Goal: Task Accomplishment & Management: Manage account settings

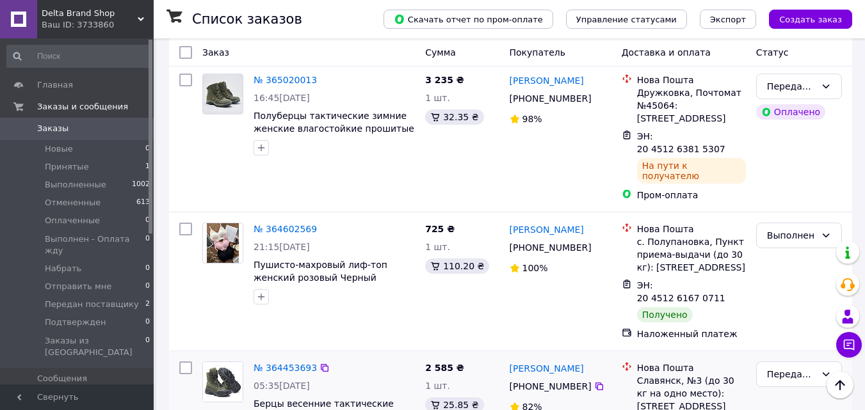
scroll to position [768, 0]
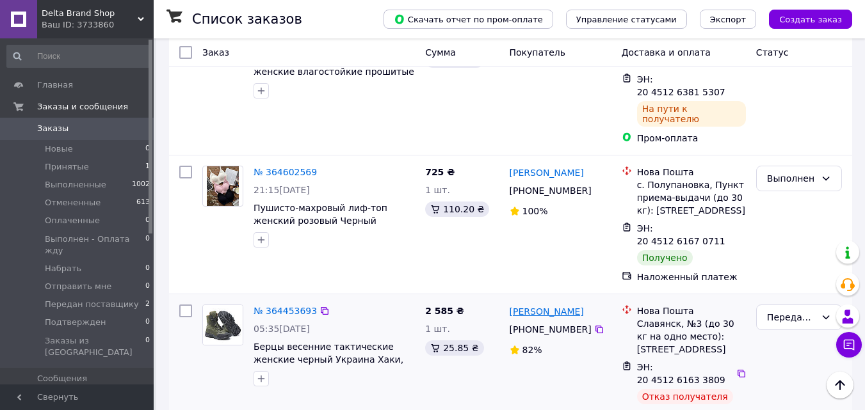
click at [526, 305] on link "[PERSON_NAME]" at bounding box center [547, 311] width 74 height 13
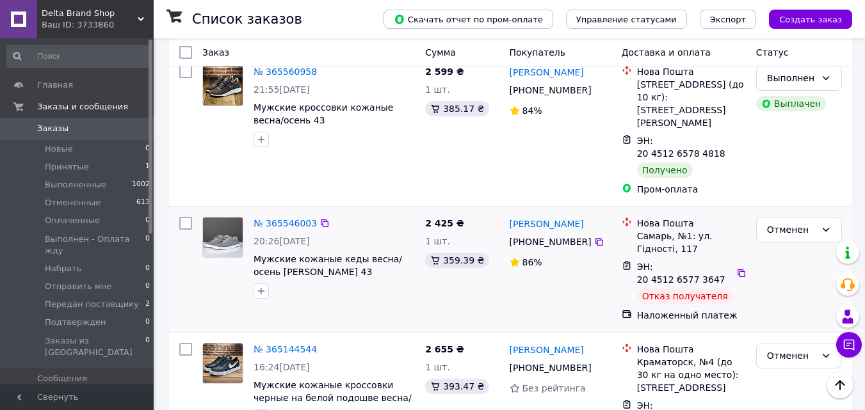
scroll to position [384, 0]
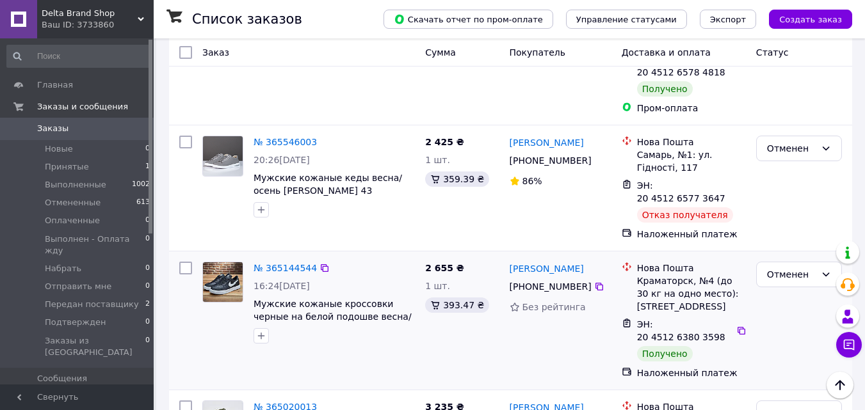
click at [215, 263] on img at bounding box center [223, 283] width 40 height 40
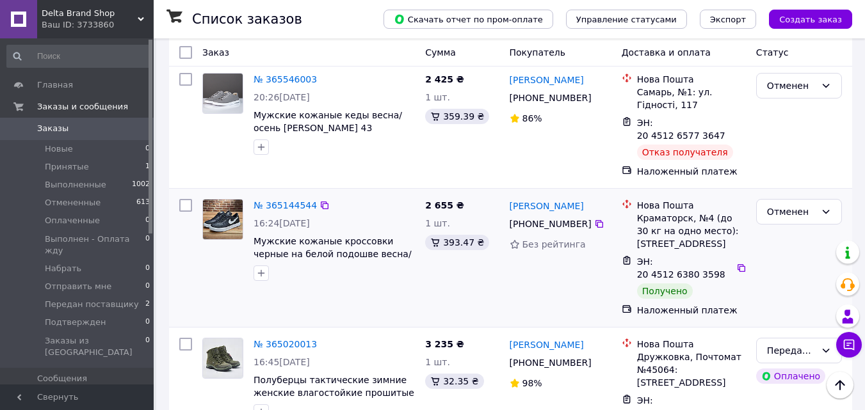
scroll to position [448, 0]
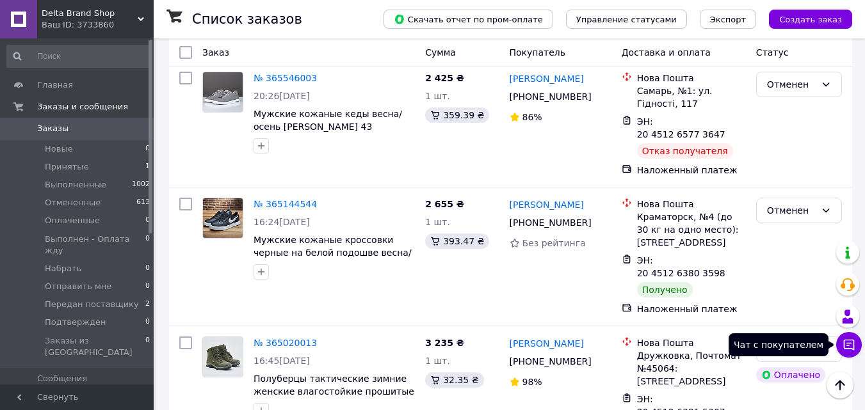
click at [849, 340] on icon at bounding box center [849, 345] width 11 height 11
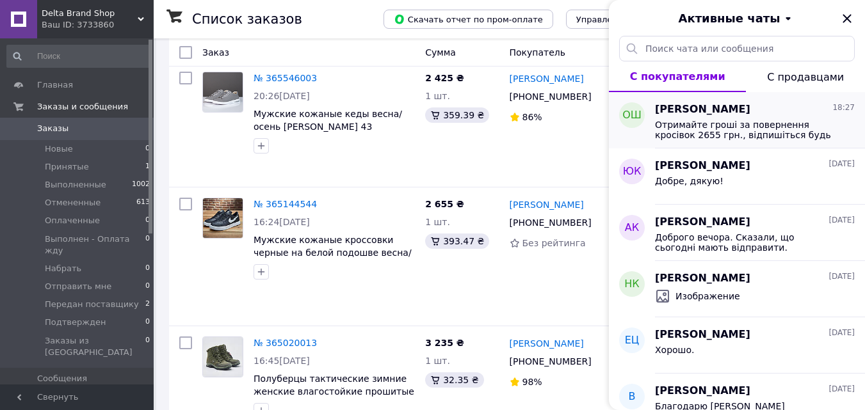
click at [678, 115] on span "Олена Штогріна" at bounding box center [702, 109] width 95 height 15
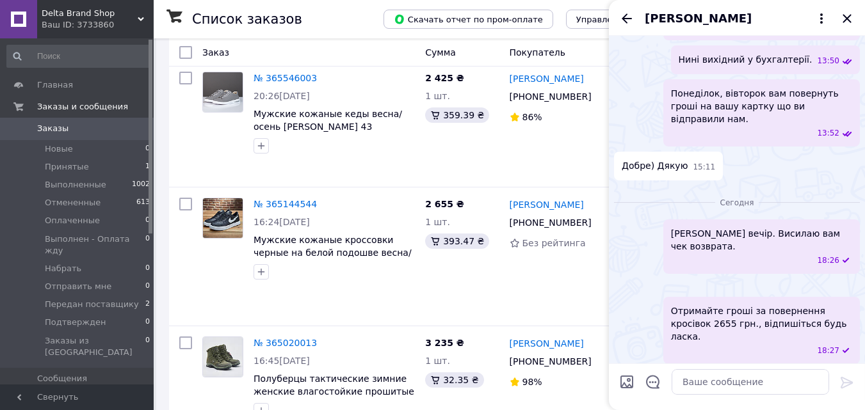
scroll to position [1157, 0]
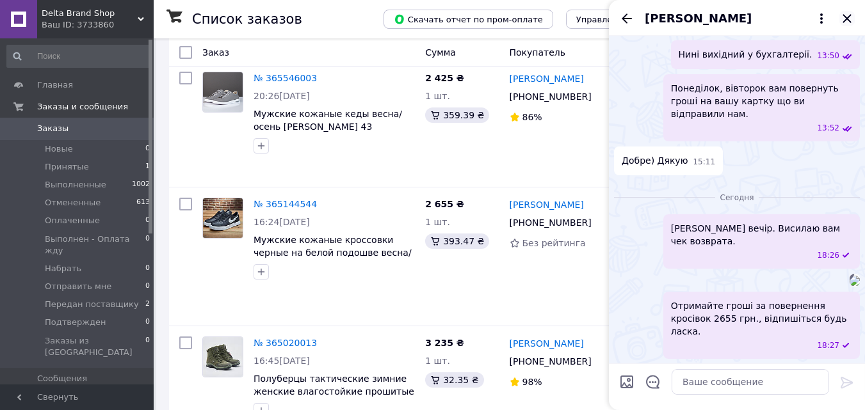
click at [843, 16] on icon "Закрыть" at bounding box center [847, 18] width 15 height 15
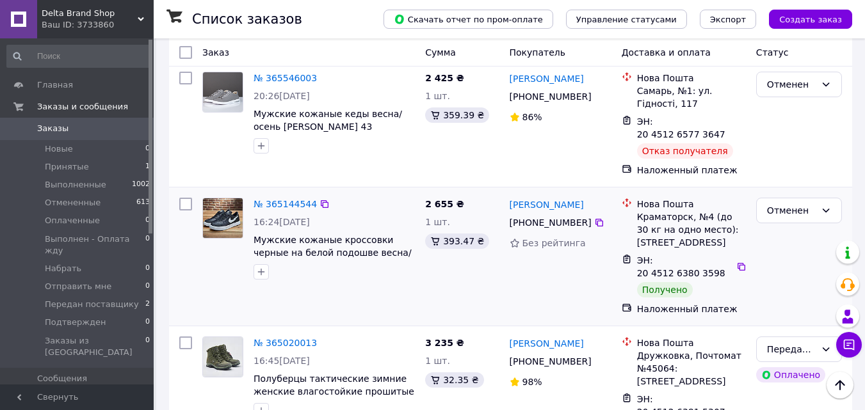
click at [523, 249] on div "Елена Штогрина +380 95 637 30 61 Без рейтинга" at bounding box center [561, 257] width 112 height 128
click at [321, 200] on icon at bounding box center [325, 204] width 8 height 8
click at [852, 341] on icon at bounding box center [849, 345] width 13 height 13
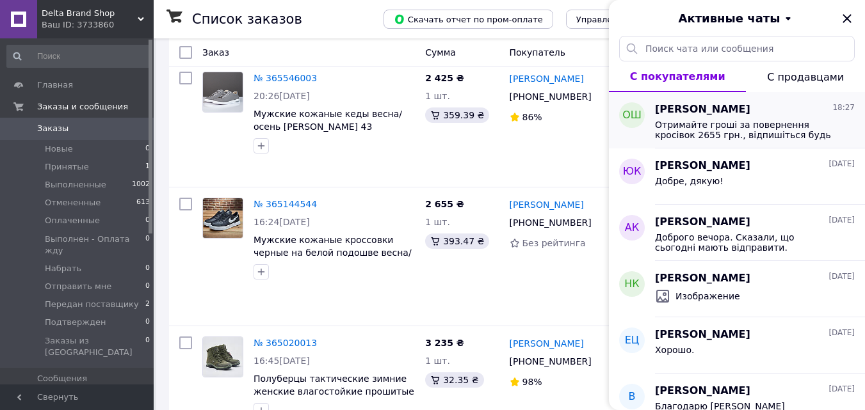
click at [678, 111] on span "Олена Штогріна" at bounding box center [702, 109] width 95 height 15
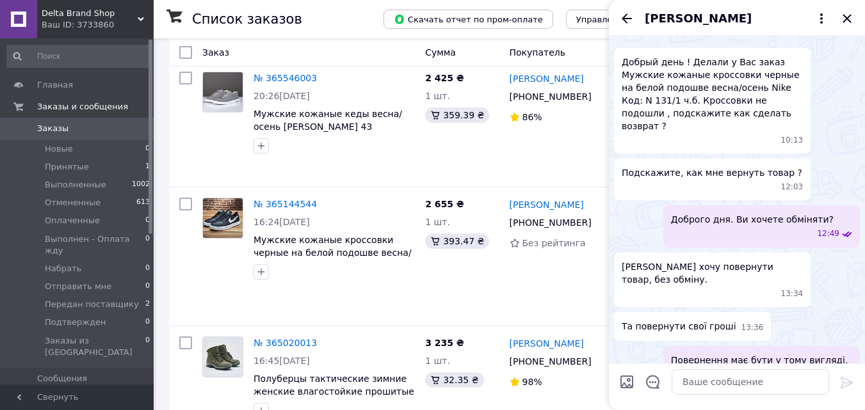
scroll to position [0, 0]
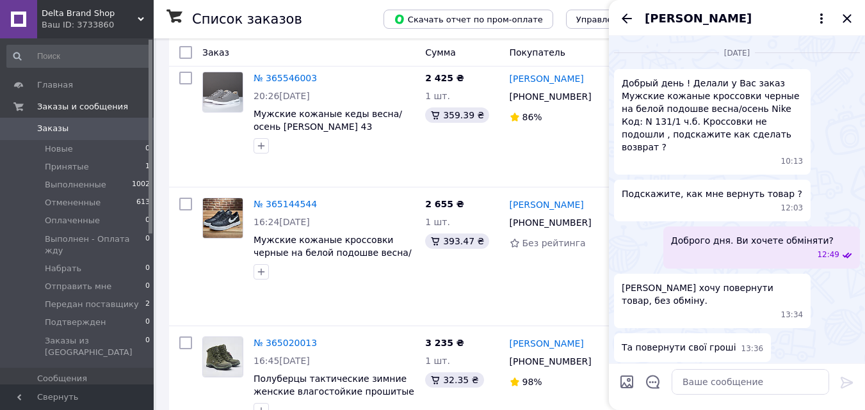
click at [713, 136] on span "Добрый день ! Делали у Вас заказ Мужские кожаные кроссовки черные на белой подо…" at bounding box center [712, 115] width 181 height 77
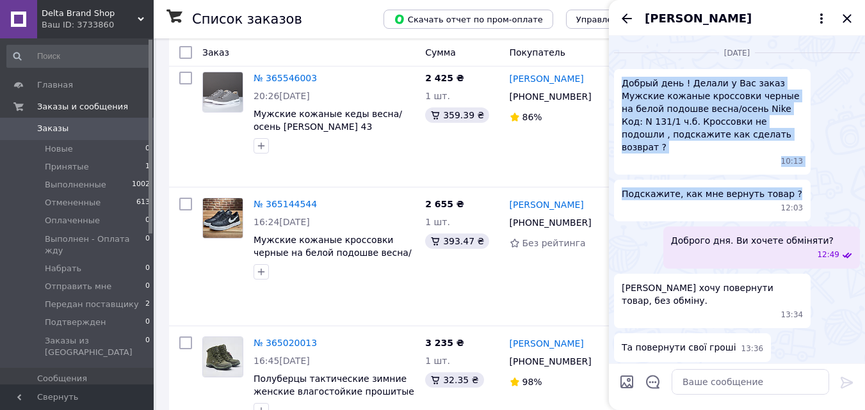
drag, startPoint x: 777, startPoint y: 177, endPoint x: 623, endPoint y: 86, distance: 178.8
copy ul "Добрый день ! Делали у Вас заказ Мужские кожаные кроссовки черные на белой подо…"
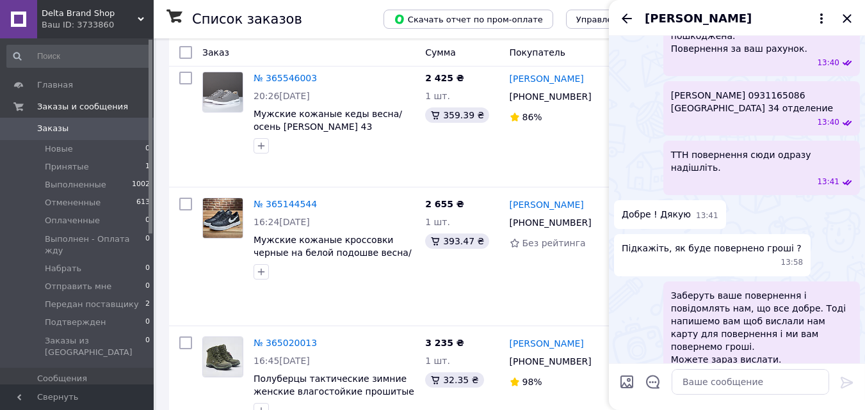
scroll to position [448, 0]
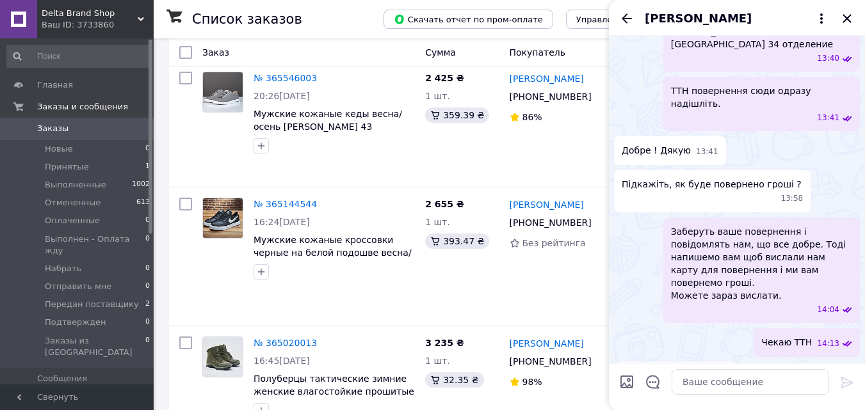
drag, startPoint x: 617, startPoint y: 257, endPoint x: 688, endPoint y: 269, distance: 71.4
click at [688, 362] on div "20451266558529 20:45" at bounding box center [675, 376] width 122 height 29
copy span "20451266558529"
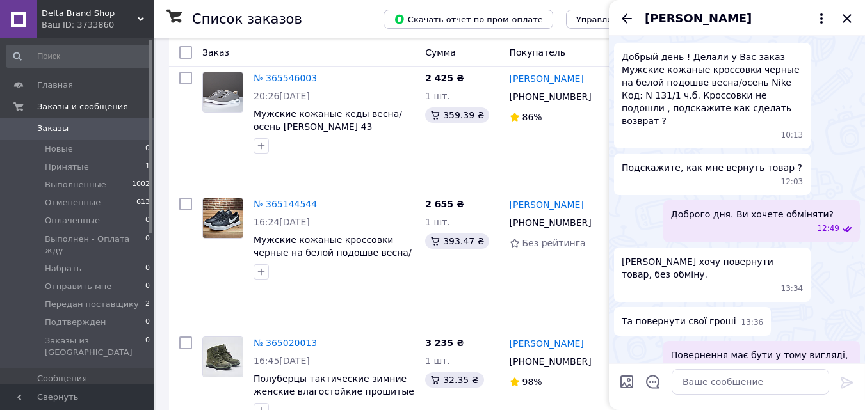
scroll to position [0, 0]
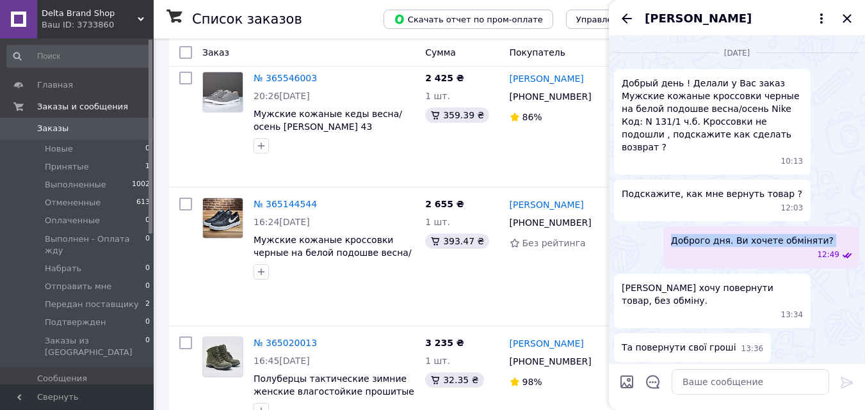
drag, startPoint x: 672, startPoint y: 212, endPoint x: 819, endPoint y: 215, distance: 147.3
click at [819, 227] on div "Доброго дня. Ви хочете обміняти? 12:49" at bounding box center [761, 248] width 197 height 42
copy span "Доброго дня. Ви хочете обміняти?"
click at [773, 282] on span "Ні хочу повернути товар, без обміну." at bounding box center [712, 295] width 181 height 26
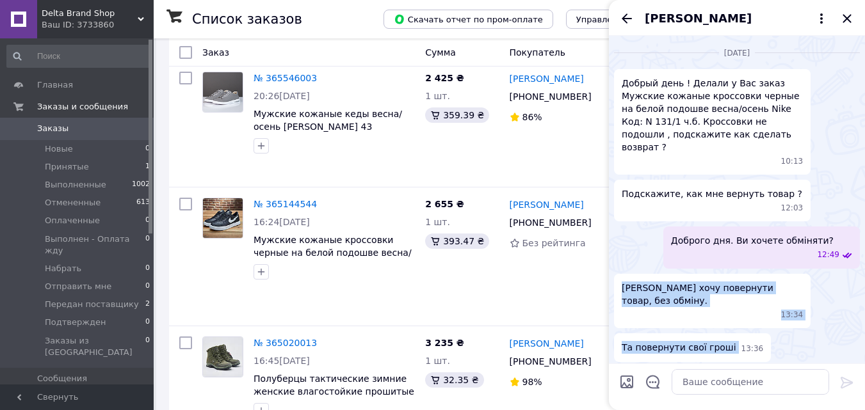
drag, startPoint x: 726, startPoint y: 282, endPoint x: 617, endPoint y: 247, distance: 114.2
copy ul "Ні хочу повернути товар, без обміну. 13:34 Та повернути свої гроші"
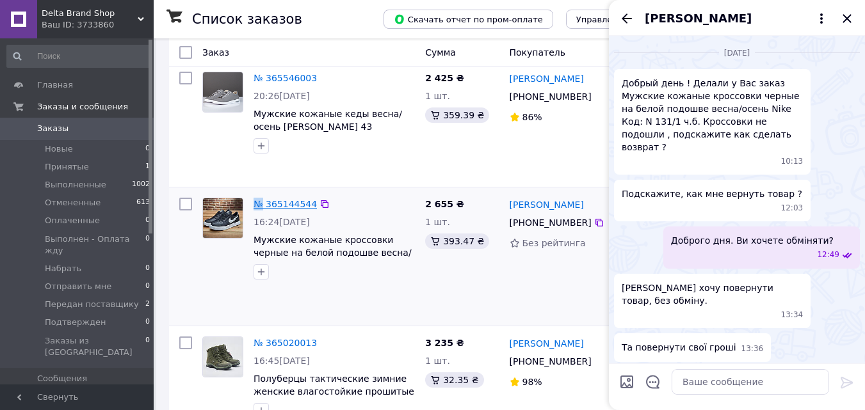
drag, startPoint x: 252, startPoint y: 163, endPoint x: 264, endPoint y: 161, distance: 12.3
click at [264, 193] on div "№ 365144544 16:24, 05.10.2025 Мужские кожаные кроссовки черные на белой подошве…" at bounding box center [334, 239] width 172 height 92
copy link "№"
click at [845, 16] on icon "Закрыть" at bounding box center [847, 18] width 8 height 8
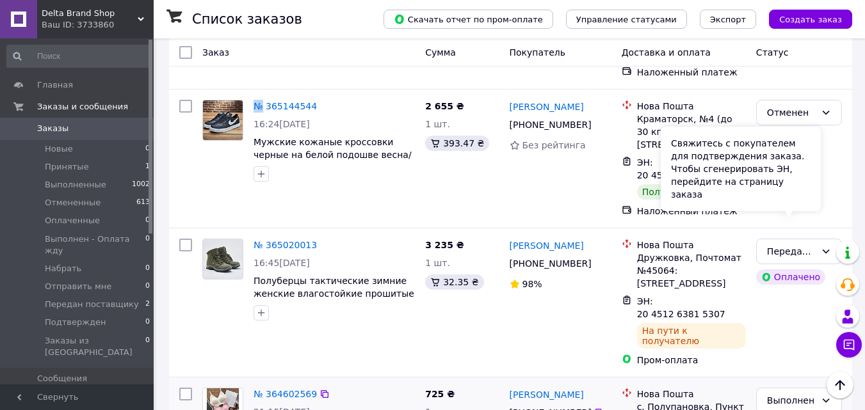
scroll to position [576, 0]
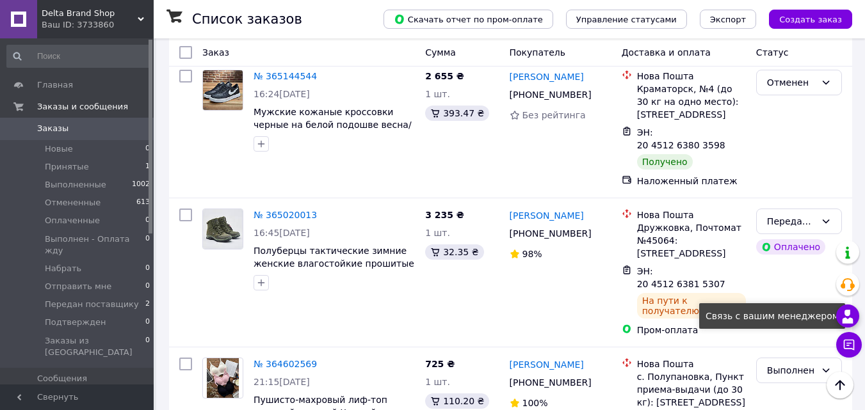
click at [843, 314] on icon at bounding box center [847, 316] width 15 height 15
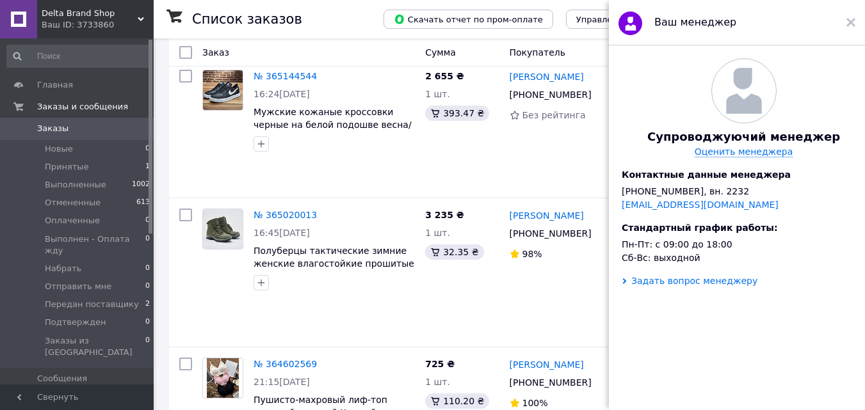
click at [652, 286] on div "Задать вопрос менеджеру" at bounding box center [694, 281] width 126 height 10
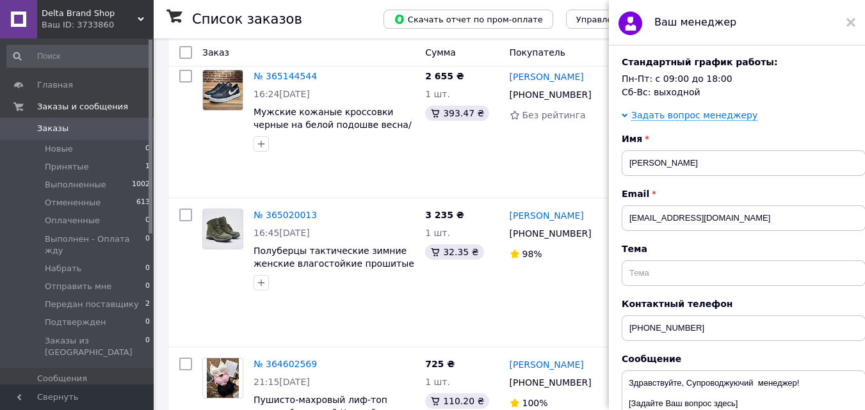
scroll to position [192, 0]
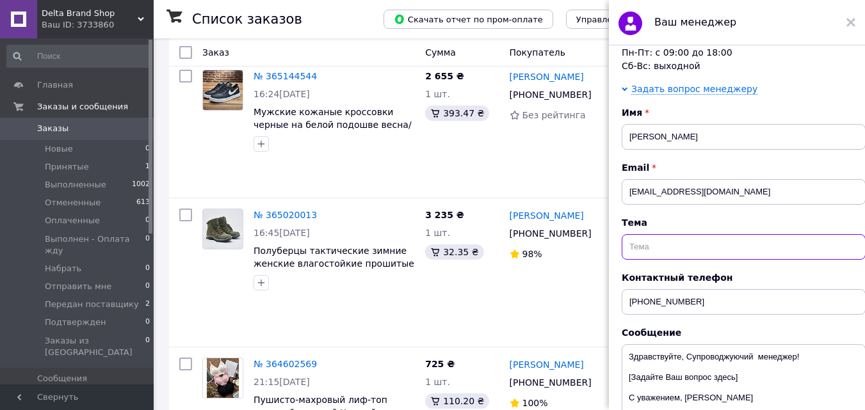
click at [653, 260] on input "text" at bounding box center [744, 247] width 244 height 26
paste input "Поверніть будь ласка % 393.47 грн за Замовлення 365144544"
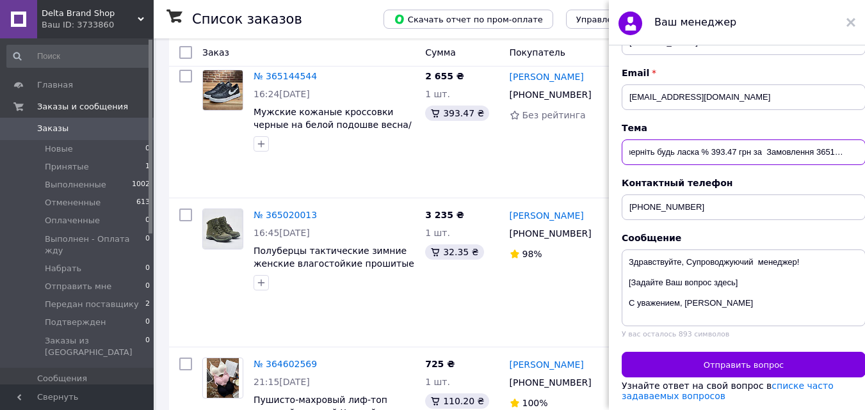
scroll to position [323, 0]
type input "Поверніть будь ласка % 393.47 грн за Замовлення 365144544"
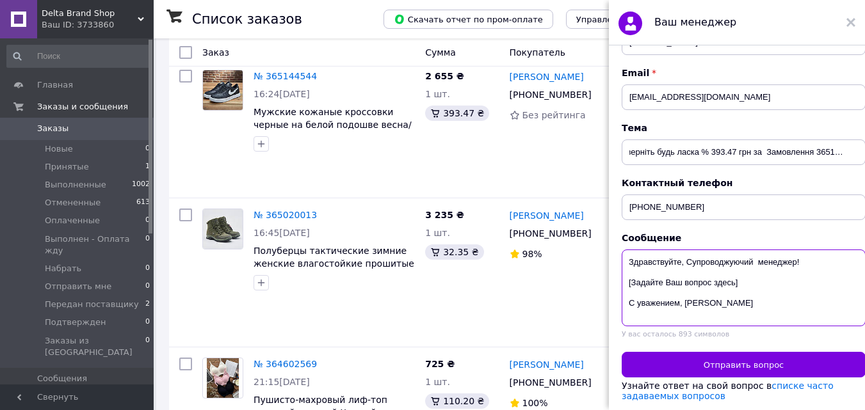
scroll to position [0, 0]
click at [676, 271] on textarea "Здравствуйте, Супроводжуючий менеджер! [Задайте Ваш вопрос здесь] С уважением, …" at bounding box center [744, 288] width 244 height 77
drag, startPoint x: 682, startPoint y: 272, endPoint x: 665, endPoint y: 270, distance: 17.5
click at [665, 270] on textarea "Здравствуйте, Супроводжуючий менеджер! [Задайте Ваш вопрос здесь] С уважением, …" at bounding box center [744, 288] width 244 height 77
click at [734, 273] on textarea "Здравствуйте, Супроводжуючий менеджер! [Задайте Ваш вопрос здесь] С уважением, …" at bounding box center [744, 288] width 244 height 77
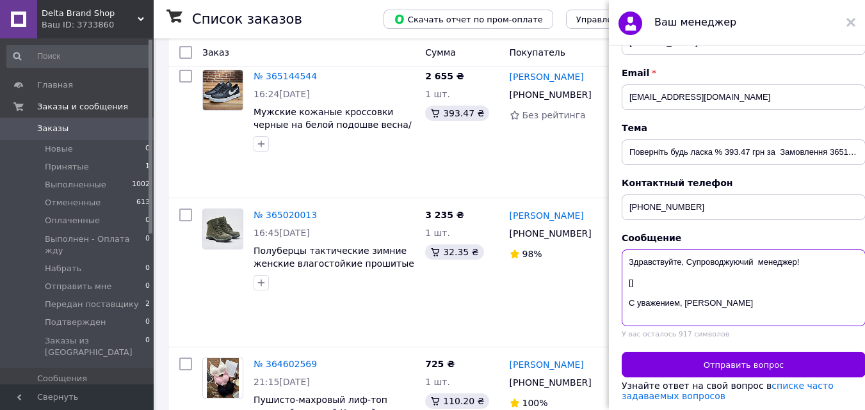
paste textarea "Заголовок замовлення №365144544 змінено: с Виконано на Скасовано. Причина скасу…"
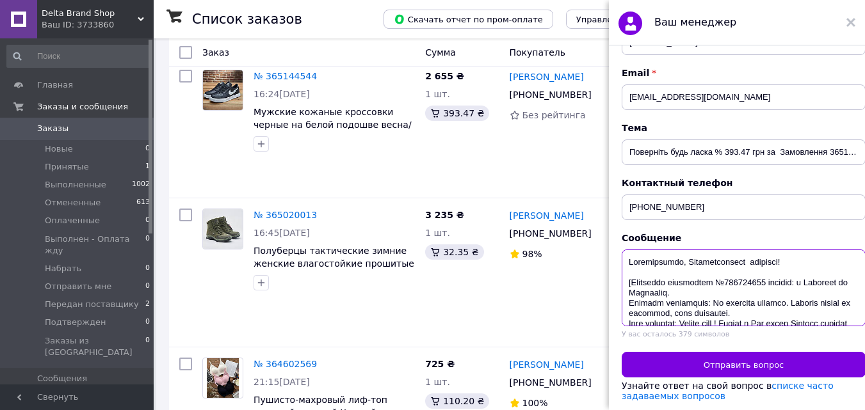
scroll to position [126, 0]
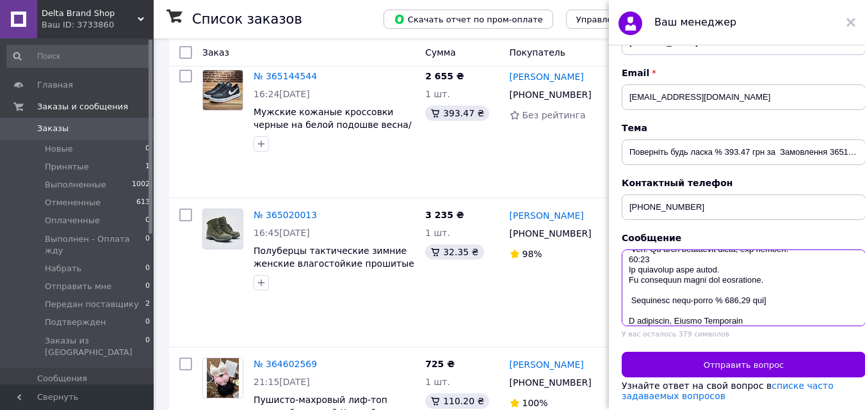
click at [658, 300] on textarea at bounding box center [744, 288] width 244 height 77
click at [770, 289] on textarea at bounding box center [744, 288] width 244 height 77
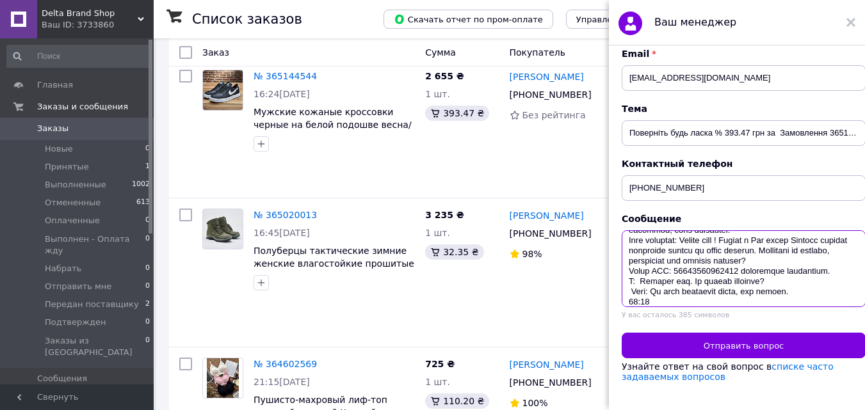
scroll to position [128, 0]
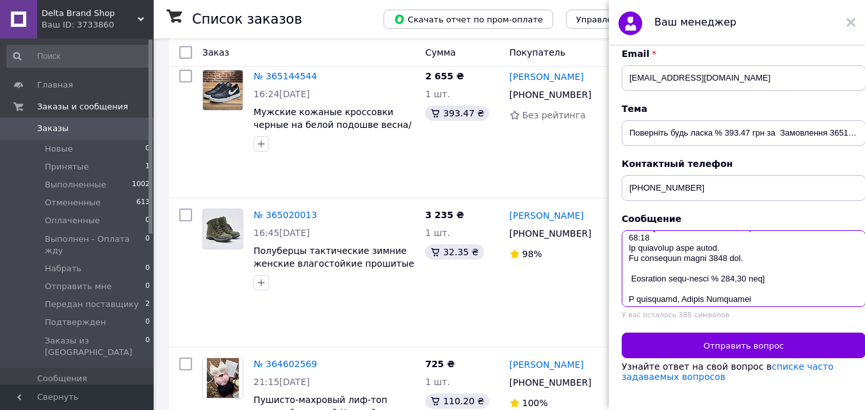
click at [653, 251] on textarea at bounding box center [744, 269] width 244 height 77
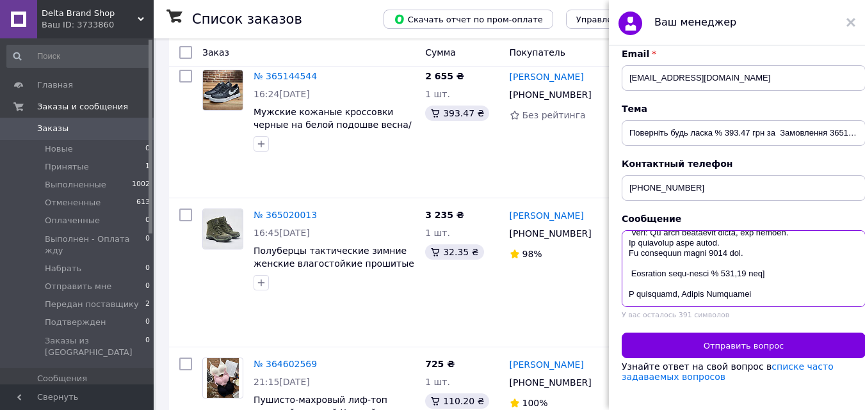
click at [665, 268] on textarea at bounding box center [744, 269] width 244 height 77
click at [692, 270] on textarea at bounding box center [744, 269] width 244 height 77
click at [677, 270] on textarea at bounding box center [744, 269] width 244 height 77
click at [675, 268] on textarea at bounding box center [744, 269] width 244 height 77
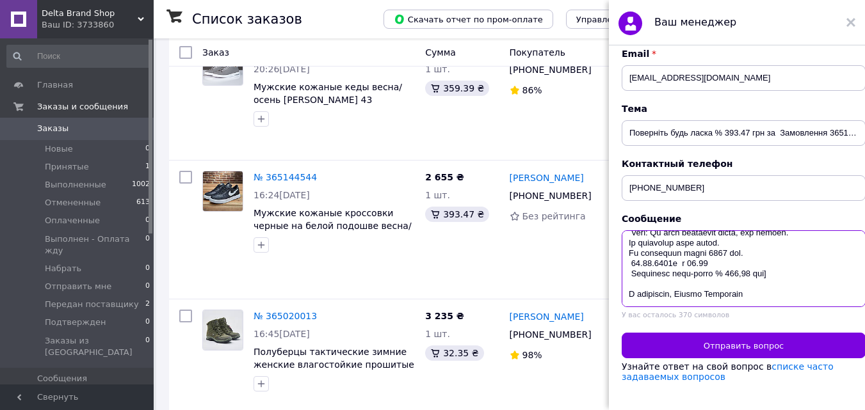
scroll to position [384, 0]
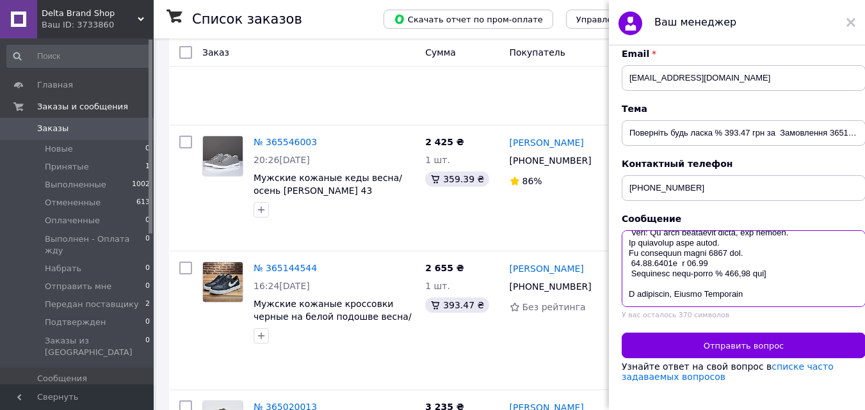
click at [711, 268] on textarea at bounding box center [744, 269] width 244 height 77
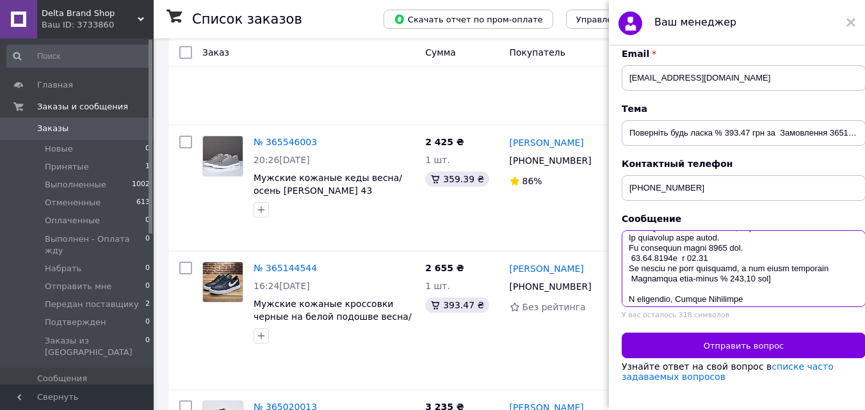
drag, startPoint x: 840, startPoint y: 280, endPoint x: 629, endPoint y: 279, distance: 210.7
click at [629, 279] on textarea at bounding box center [744, 269] width 244 height 77
paste textarea "На картку що дала замовниця, у чаті промо листування є"
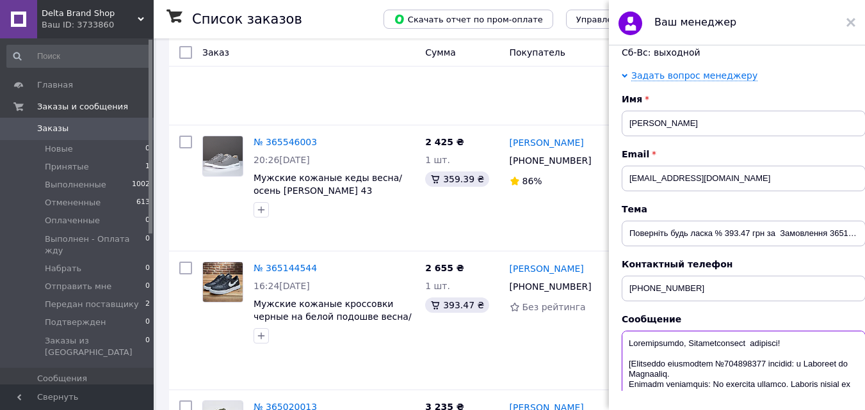
scroll to position [195, 0]
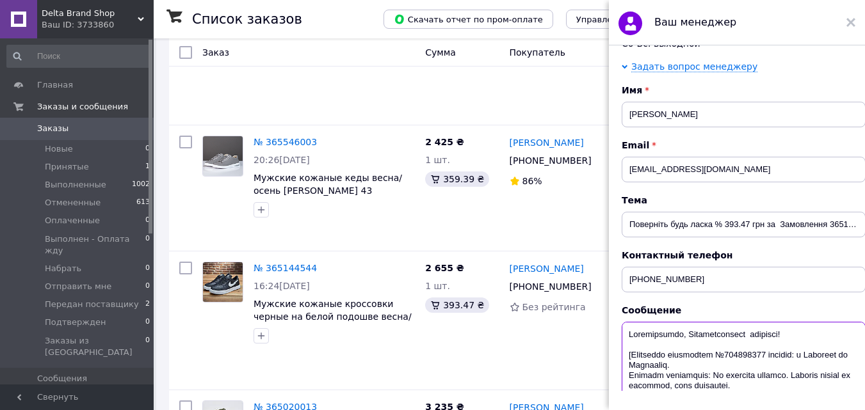
type textarea "Здравствуйте, Супроводжуючий менеджер! [Заголовок замовлення №365144544 змінено…"
click at [713, 238] on input "Поверніть будь ласка % 393.47 грн за Замовлення 365144544" at bounding box center [744, 225] width 244 height 26
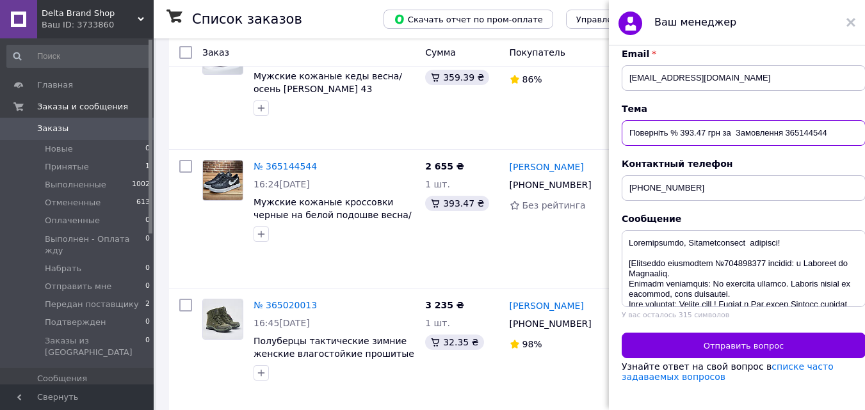
scroll to position [512, 0]
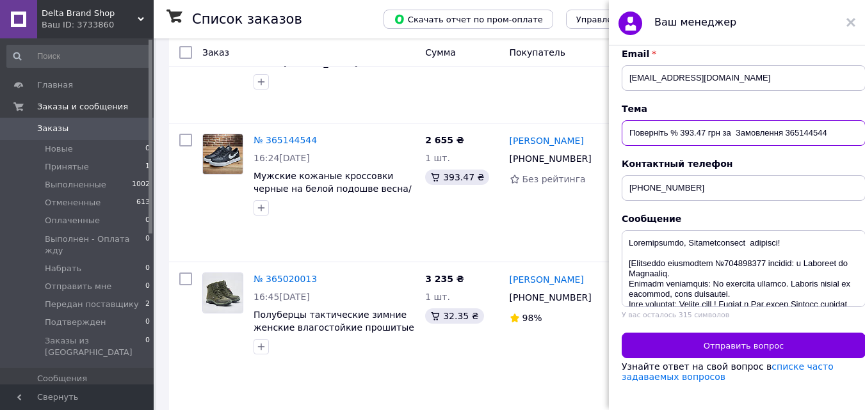
type input "Поверніть % 393.47 грн за Замовлення 365144544"
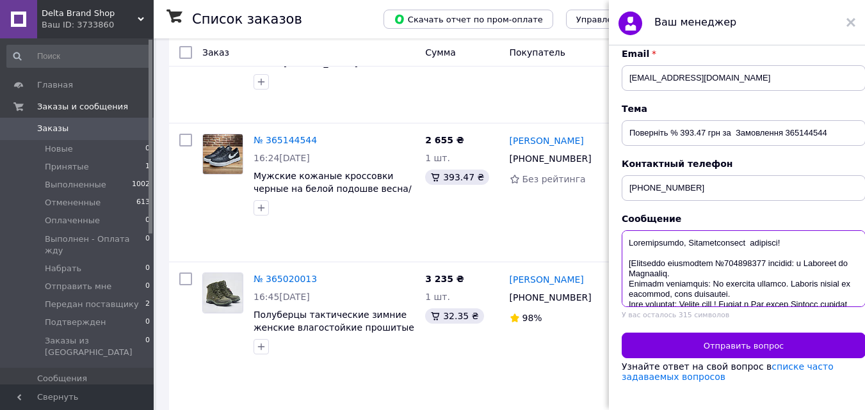
click at [718, 253] on textarea at bounding box center [744, 269] width 244 height 77
click at [673, 248] on textarea at bounding box center [744, 269] width 244 height 77
drag, startPoint x: 676, startPoint y: 255, endPoint x: 635, endPoint y: 254, distance: 40.4
click at [635, 254] on textarea at bounding box center [744, 269] width 244 height 77
drag, startPoint x: 823, startPoint y: 254, endPoint x: 731, endPoint y: 255, distance: 92.2
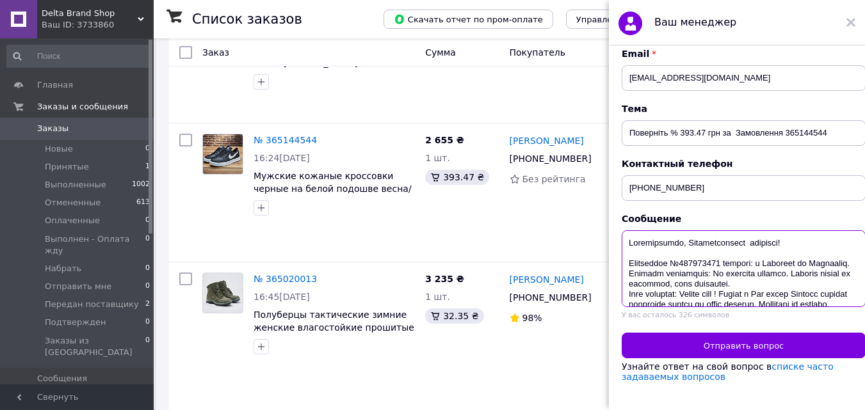
click at [731, 255] on textarea at bounding box center [744, 269] width 244 height 77
click at [782, 253] on textarea at bounding box center [744, 269] width 244 height 77
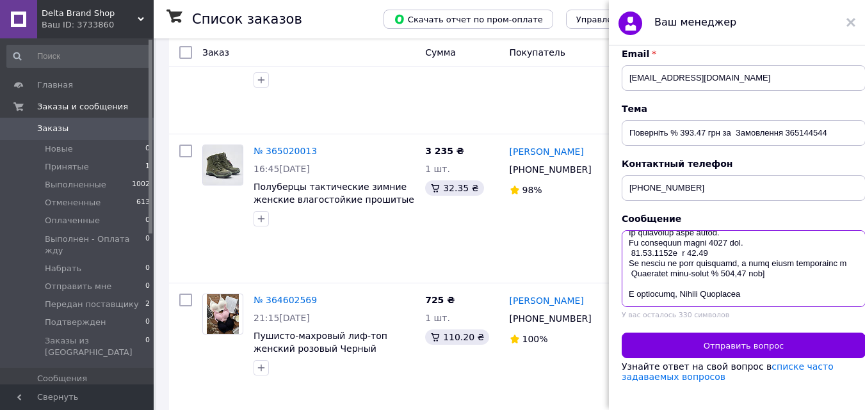
scroll to position [195, 0]
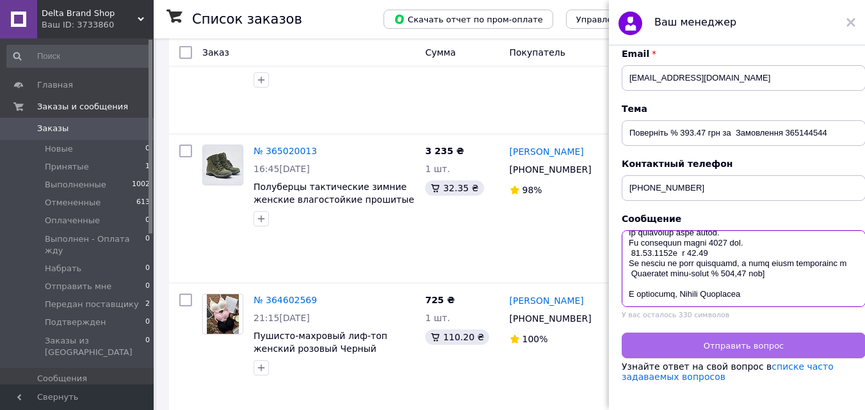
type textarea "Здравствуйте, Супроводжуючий менеджер! Замовлення №365144544 Скасовано. Кошти п…"
click at [734, 341] on span "Отправить вопрос" at bounding box center [744, 346] width 80 height 10
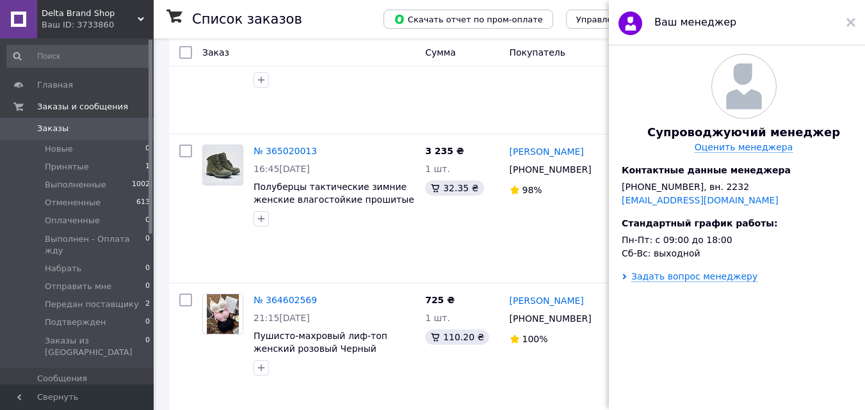
scroll to position [0, 0]
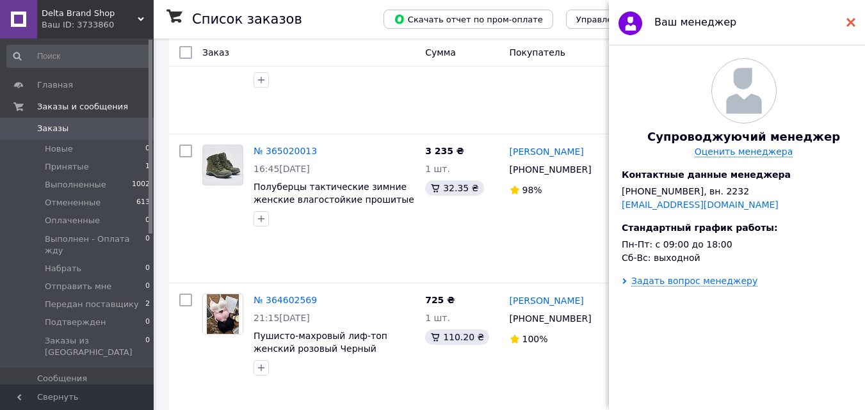
click at [850, 22] on use at bounding box center [851, 22] width 9 height 9
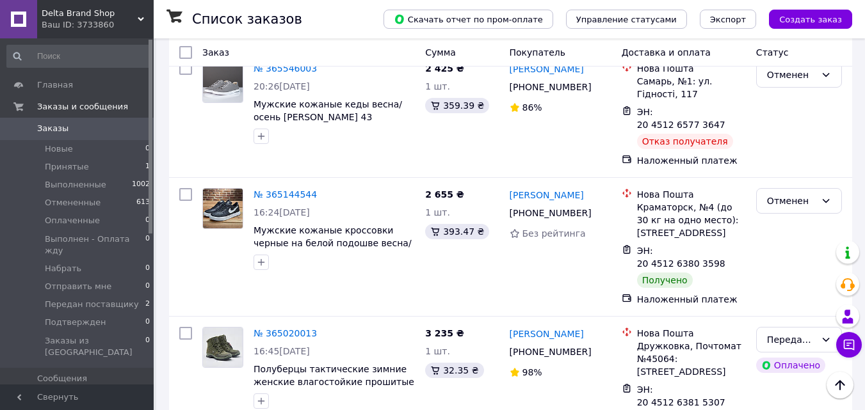
scroll to position [384, 0]
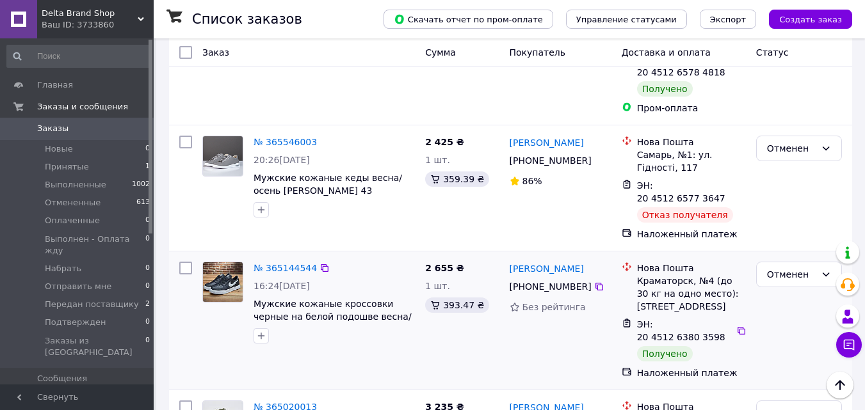
click at [225, 263] on img at bounding box center [223, 283] width 40 height 40
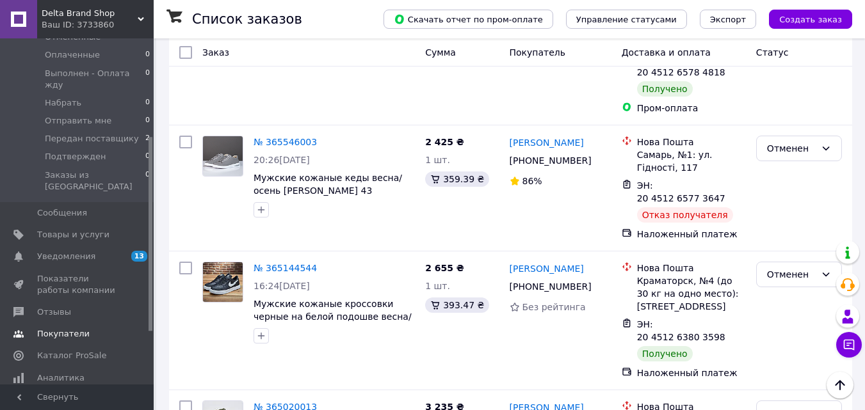
scroll to position [192, 0]
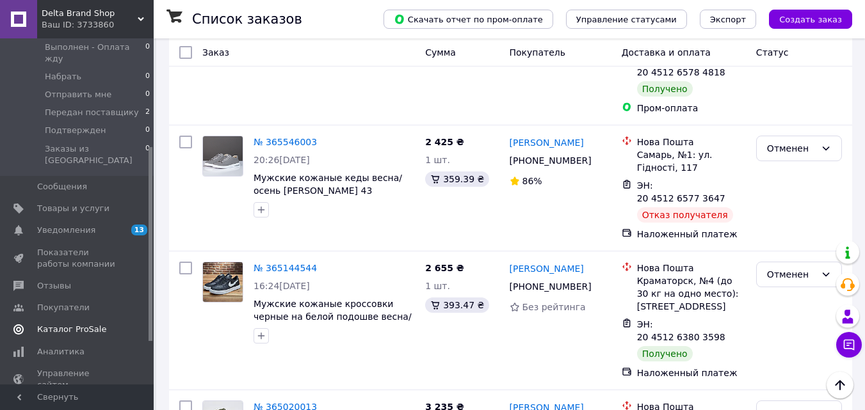
click at [49, 324] on span "Каталог ProSale" at bounding box center [71, 330] width 69 height 12
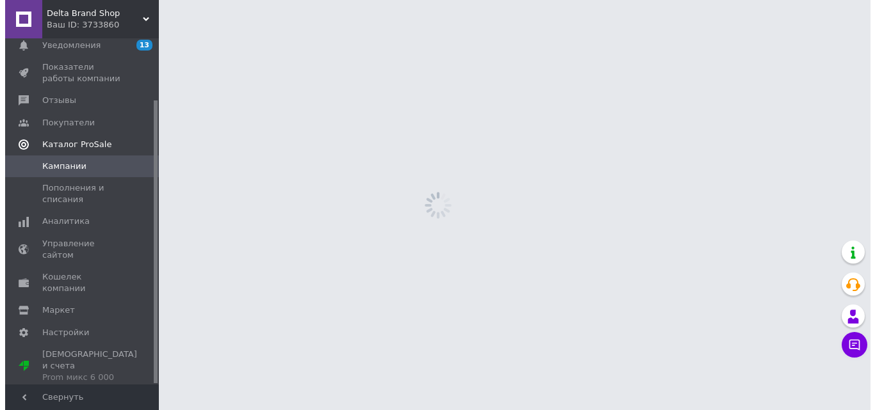
scroll to position [75, 0]
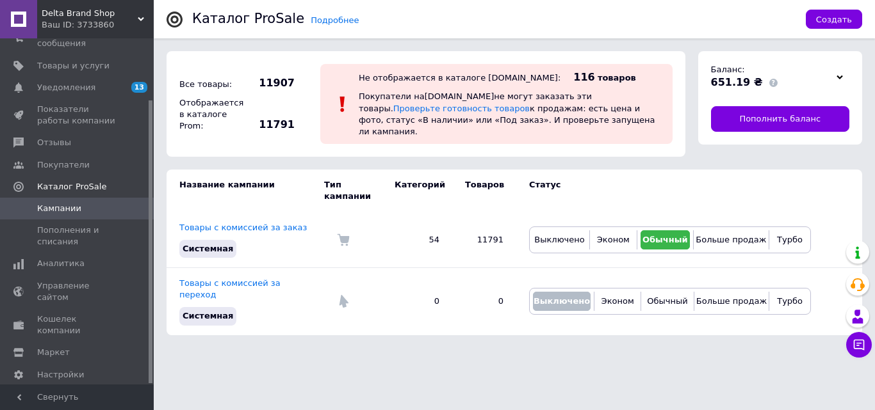
click at [65, 14] on span "Delta Brand Shop" at bounding box center [90, 14] width 96 height 12
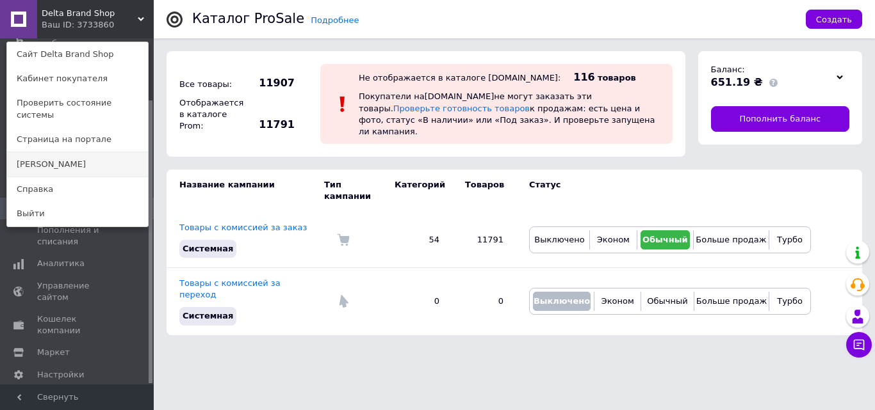
click at [31, 157] on link "[PERSON_NAME]" at bounding box center [77, 164] width 141 height 24
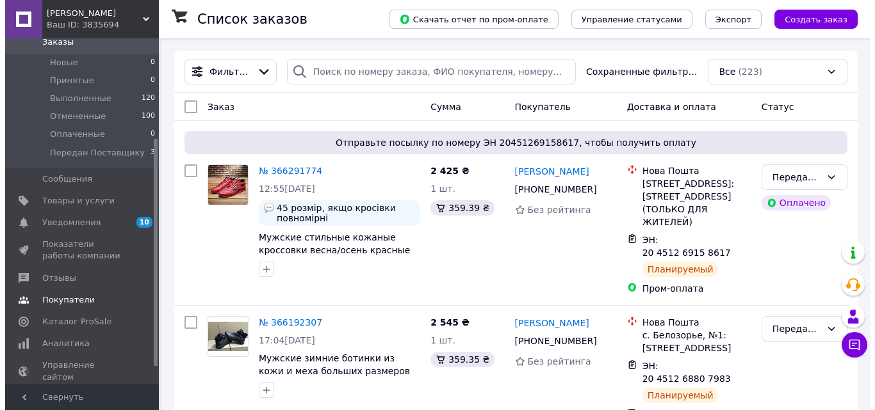
scroll to position [178, 0]
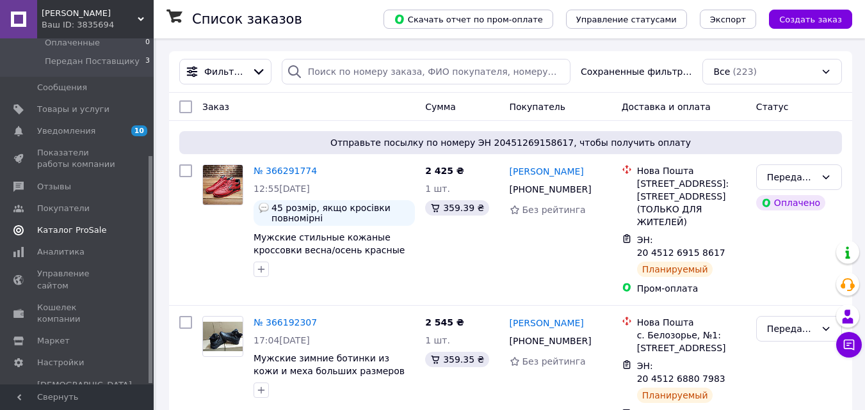
click at [65, 231] on span "Каталог ProSale" at bounding box center [71, 231] width 69 height 12
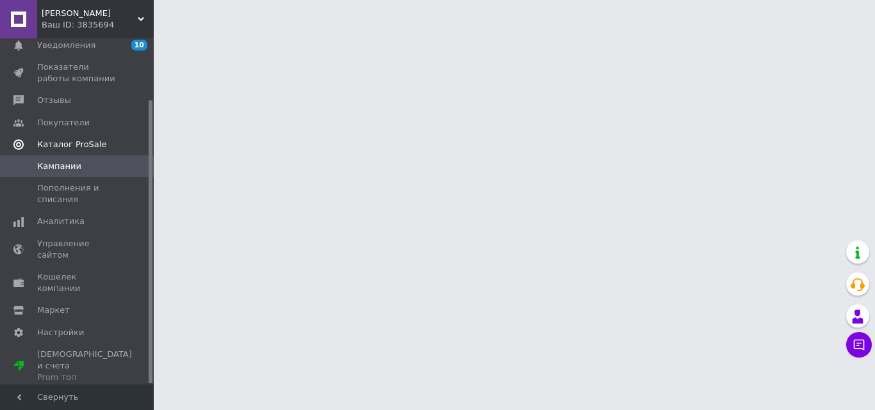
scroll to position [75, 0]
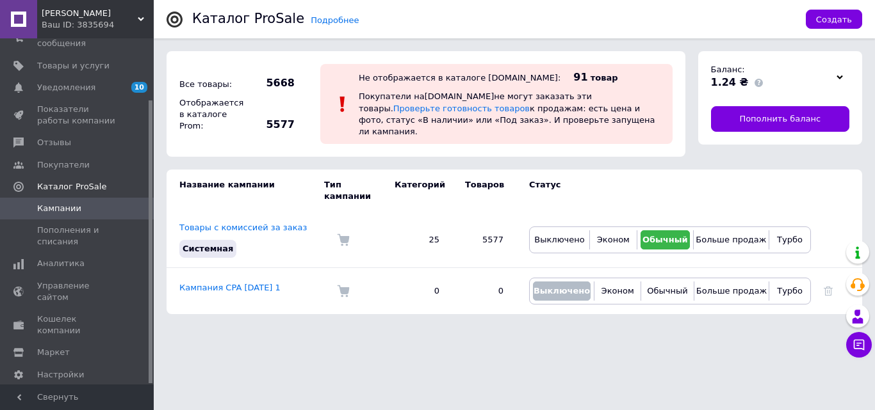
click at [54, 15] on span "[PERSON_NAME]" at bounding box center [90, 14] width 96 height 12
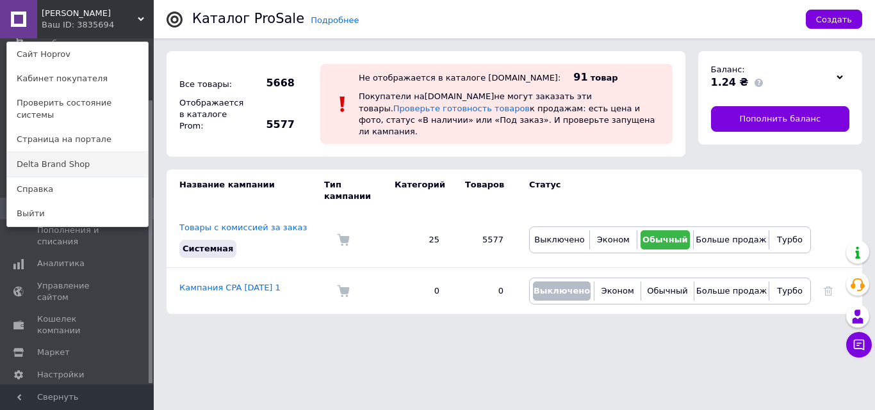
click at [31, 159] on link "Delta Brand Shop" at bounding box center [77, 164] width 141 height 24
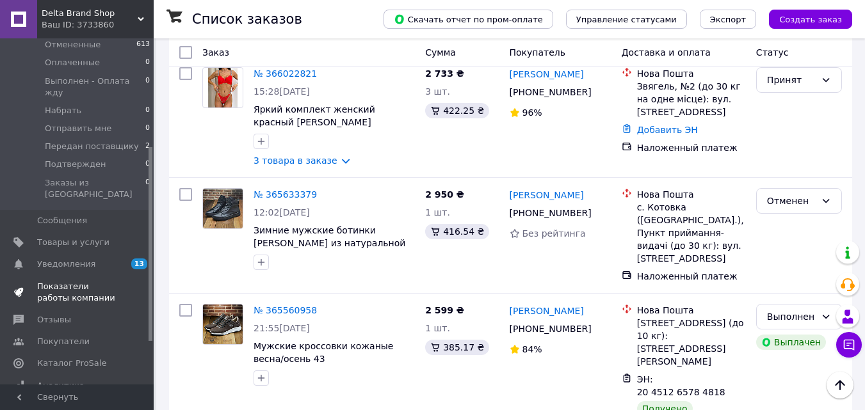
scroll to position [192, 0]
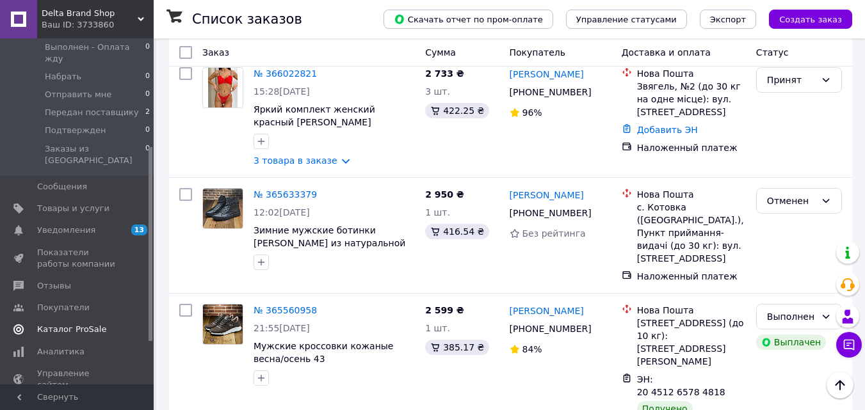
click at [49, 324] on span "Каталог ProSale" at bounding box center [71, 330] width 69 height 12
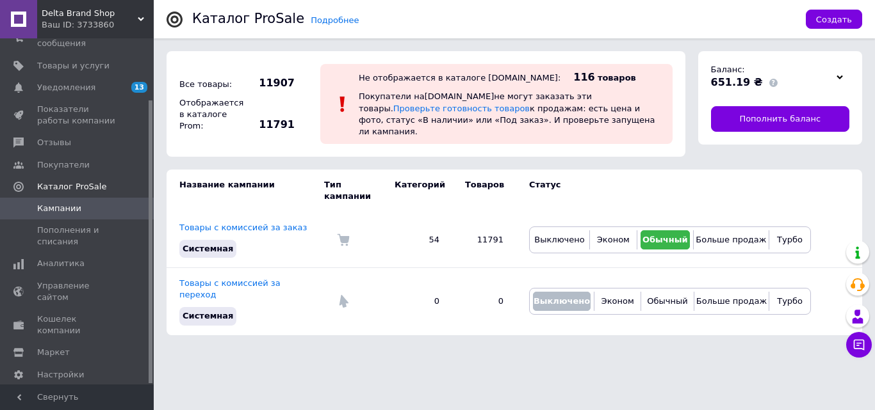
click at [49, 391] on span "Тарифы и счета Prom микс 6 000" at bounding box center [84, 408] width 95 height 35
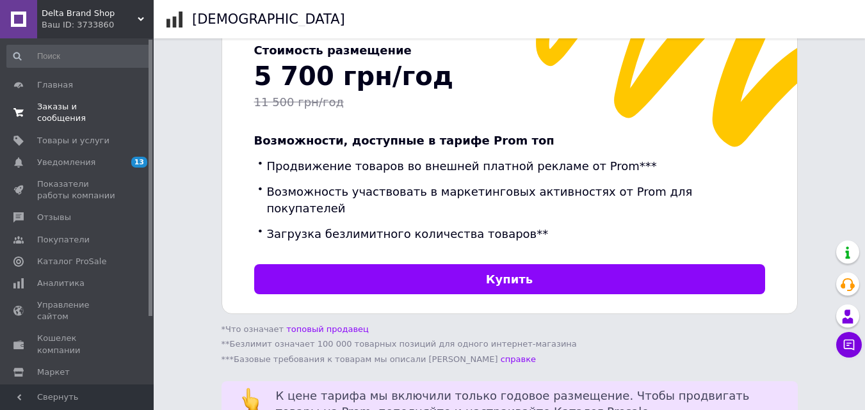
scroll to position [311, 0]
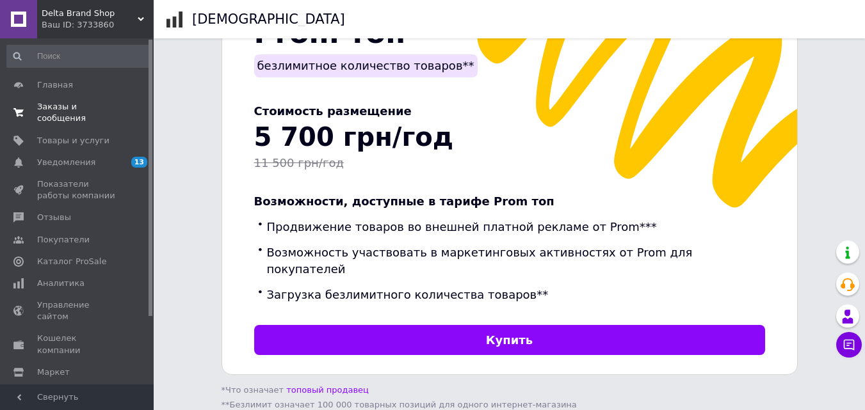
click at [47, 104] on span "Заказы и сообщения" at bounding box center [77, 112] width 81 height 23
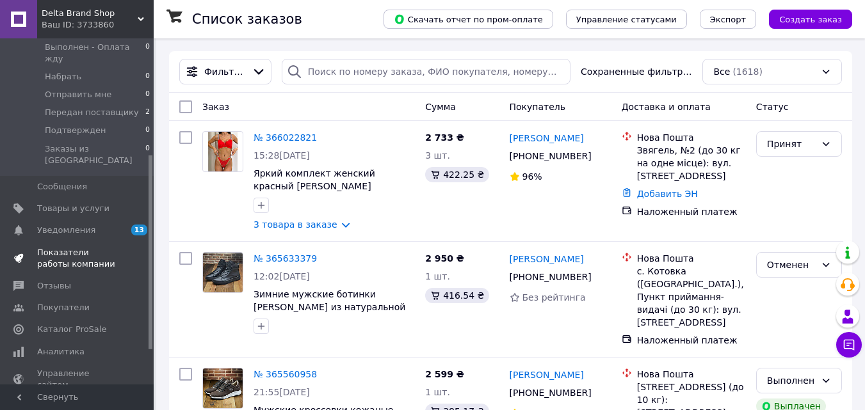
scroll to position [256, 0]
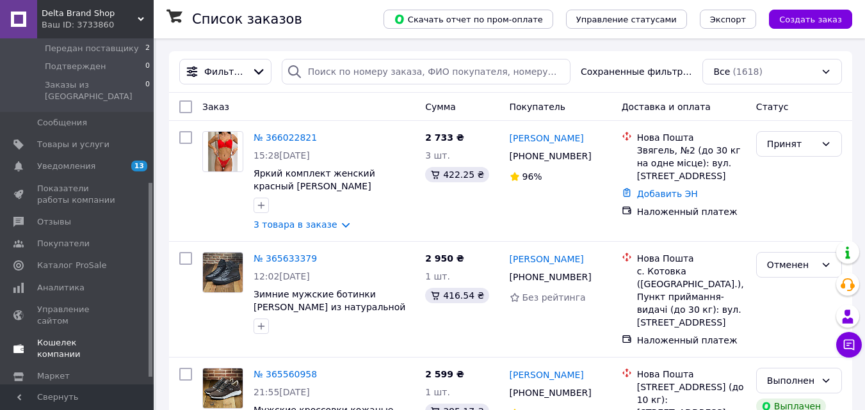
click at [56, 337] on span "Кошелек компании" at bounding box center [77, 348] width 81 height 23
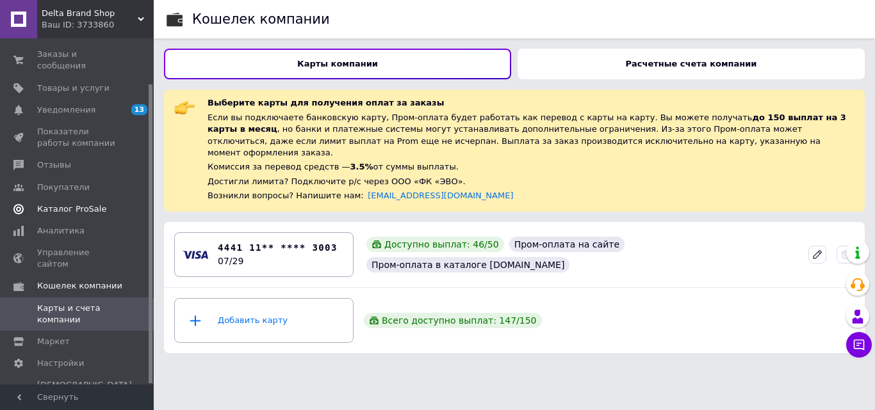
click at [50, 204] on span "Каталог ProSale" at bounding box center [71, 210] width 69 height 12
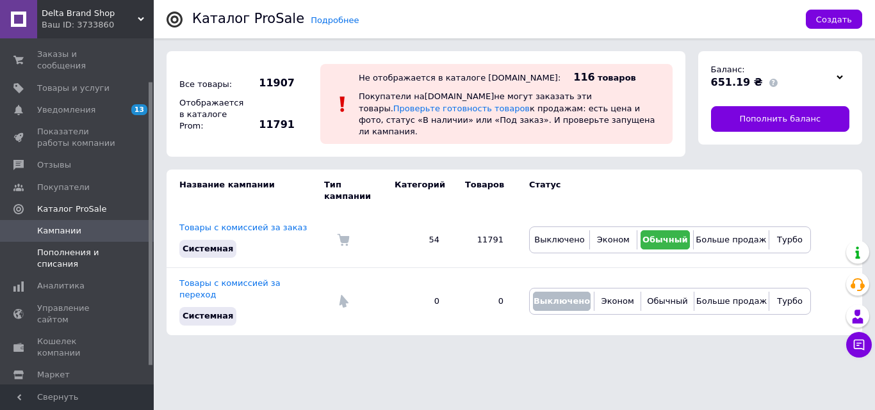
click at [51, 247] on span "Пополнения и списания" at bounding box center [77, 258] width 81 height 23
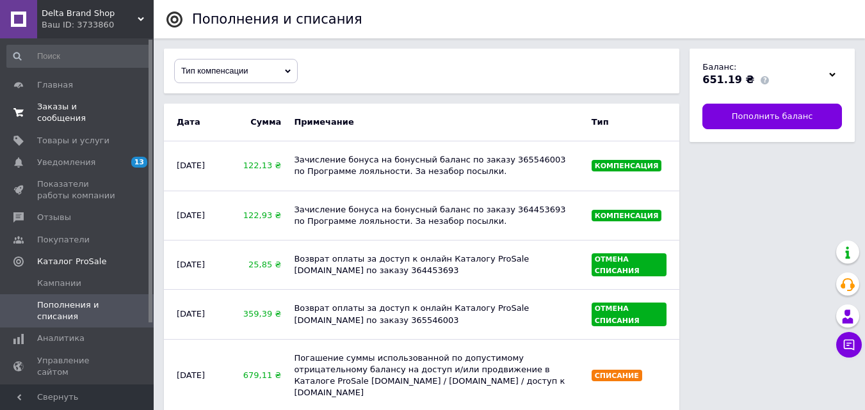
click at [54, 108] on span "Заказы и сообщения" at bounding box center [77, 112] width 81 height 23
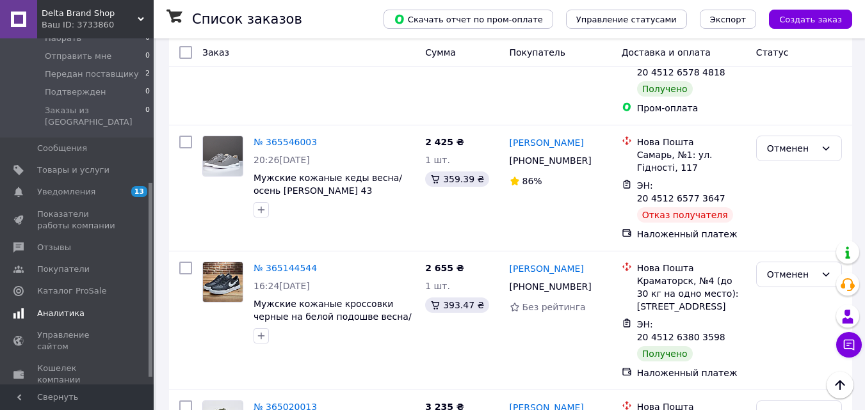
scroll to position [256, 0]
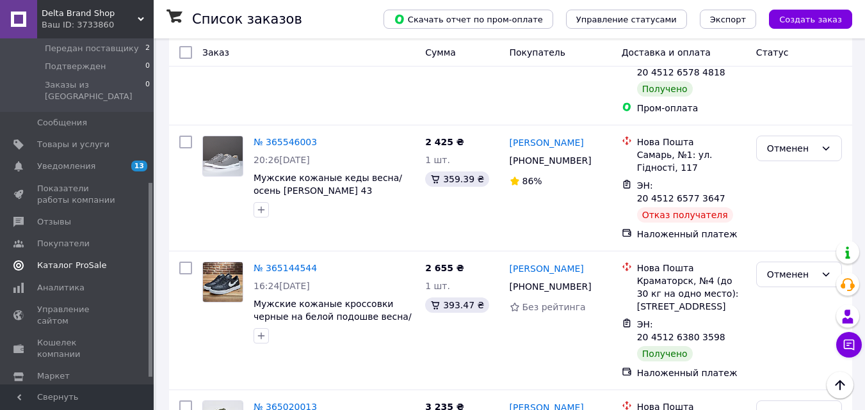
click at [54, 260] on span "Каталог ProSale" at bounding box center [71, 266] width 69 height 12
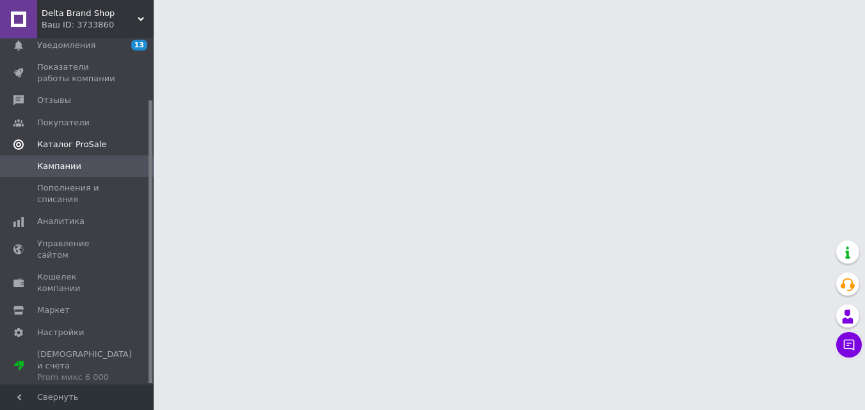
scroll to position [75, 0]
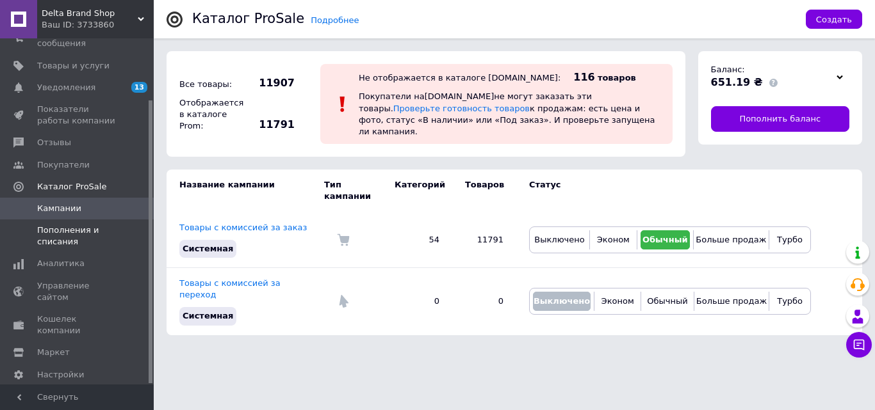
click at [55, 225] on span "Пополнения и списания" at bounding box center [77, 236] width 81 height 23
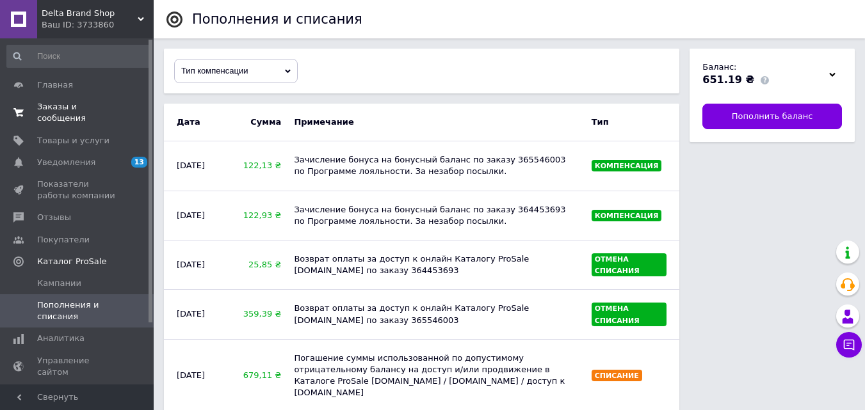
click at [53, 108] on span "Заказы и сообщения" at bounding box center [77, 112] width 81 height 23
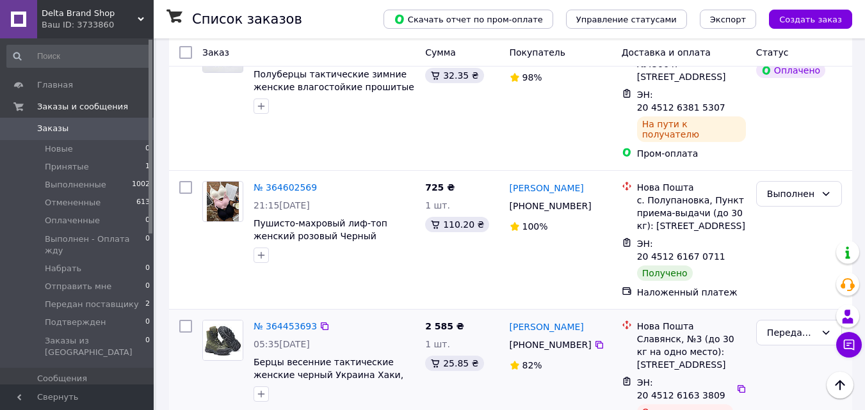
scroll to position [768, 0]
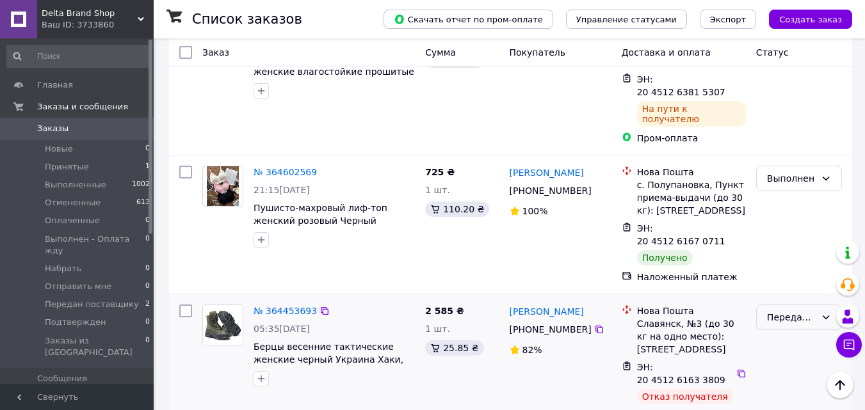
click at [779, 311] on div "Передан поставщику" at bounding box center [791, 318] width 49 height 14
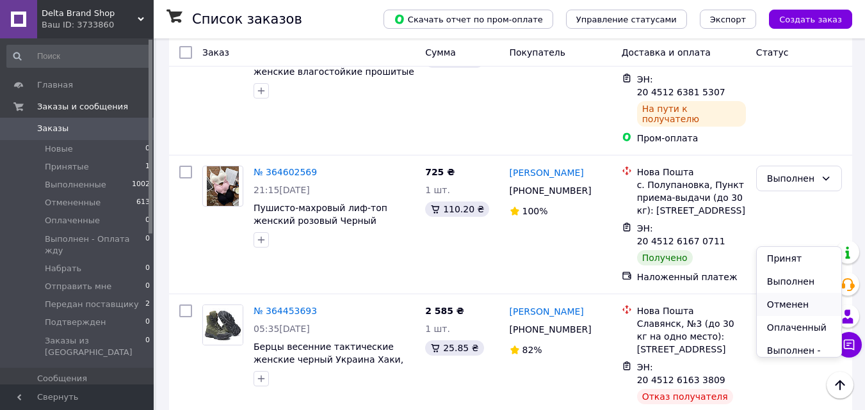
click at [786, 305] on li "Отменен" at bounding box center [799, 304] width 85 height 23
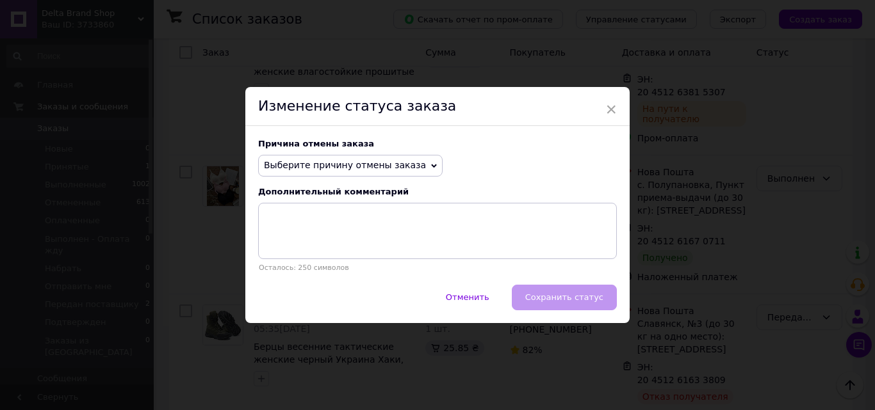
click at [296, 165] on span "Выберите причину отмены заказа" at bounding box center [345, 165] width 162 height 10
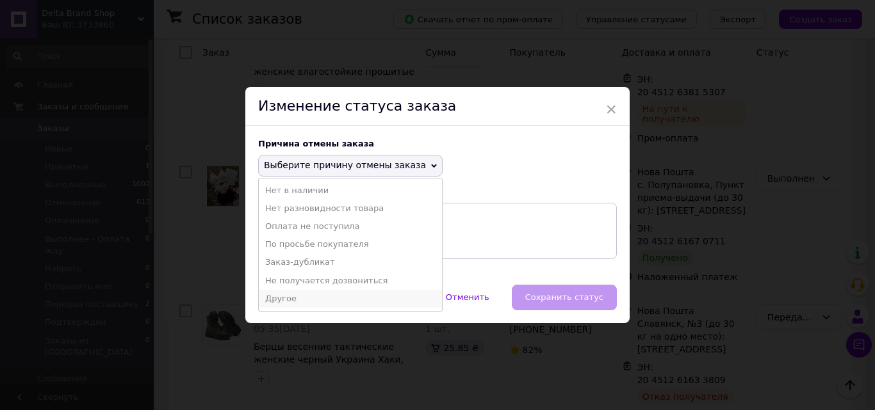
click at [300, 295] on li "Другое" at bounding box center [350, 299] width 183 height 18
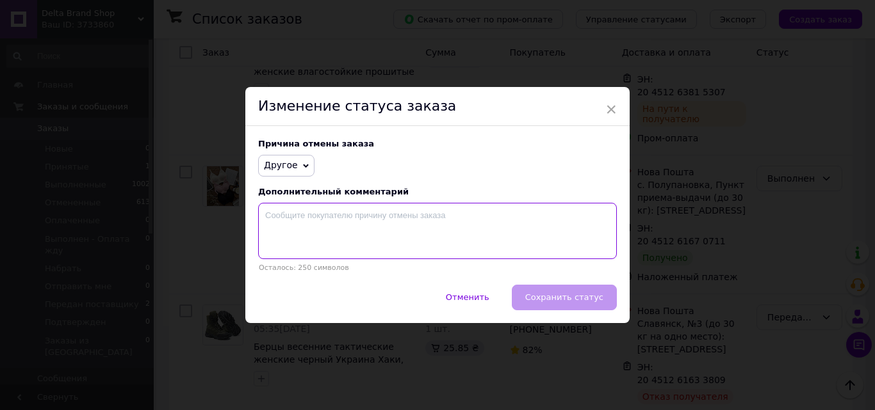
click at [293, 219] on textarea at bounding box center [437, 231] width 359 height 56
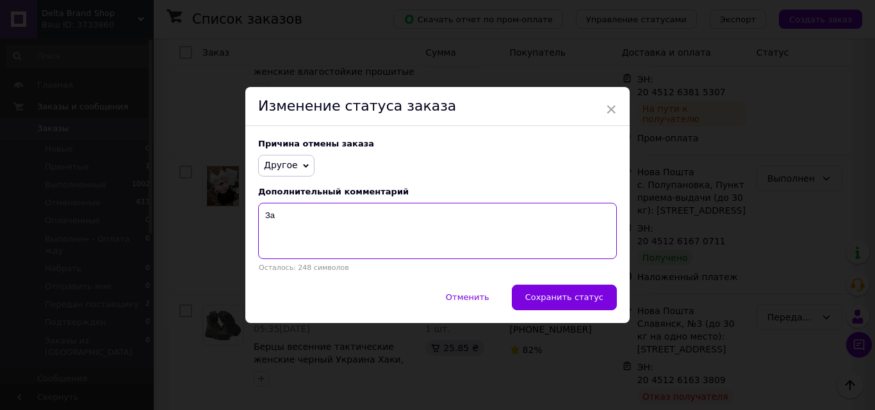
type textarea "З"
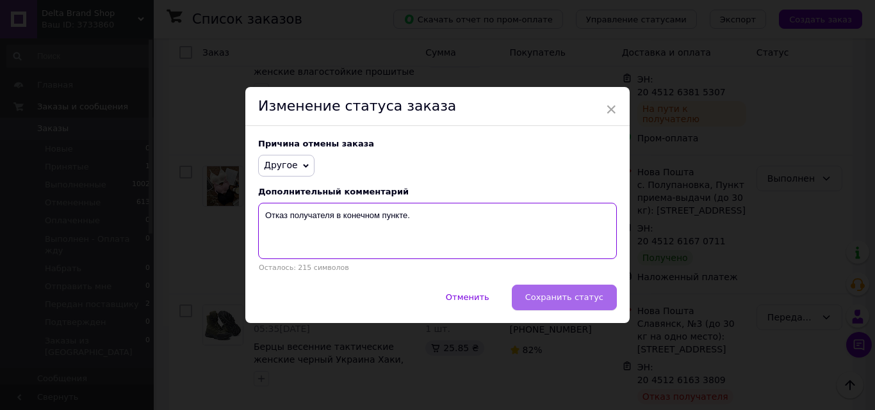
type textarea "Отказ получателя в конечном пункте."
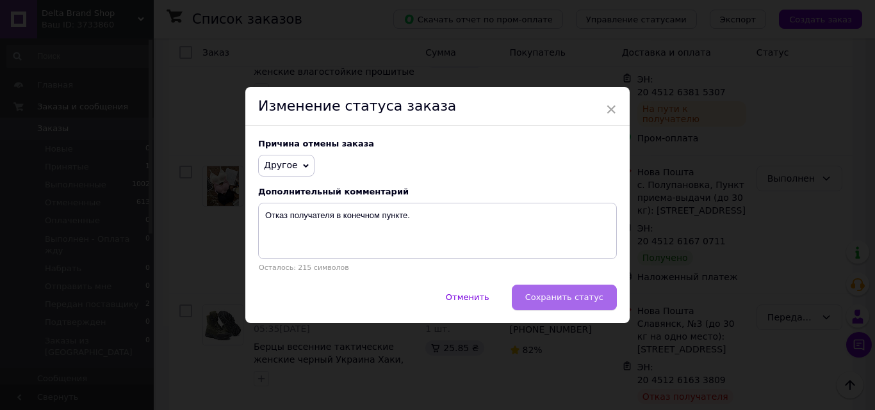
click at [556, 295] on span "Сохранить статус" at bounding box center [564, 298] width 78 height 10
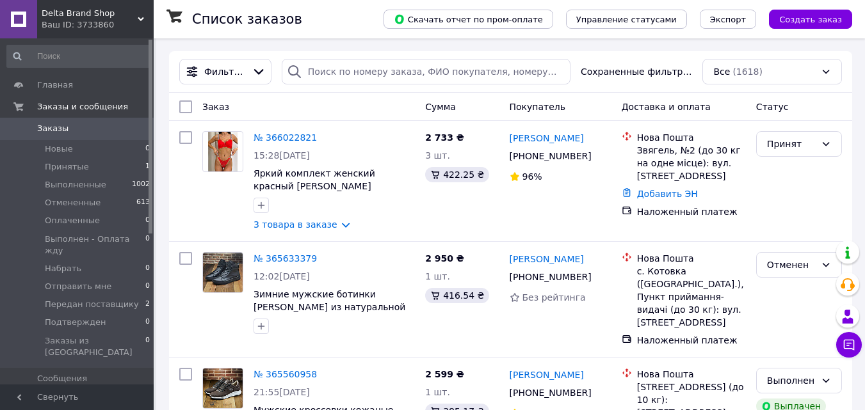
click at [67, 14] on span "Delta Brand Shop" at bounding box center [90, 14] width 96 height 12
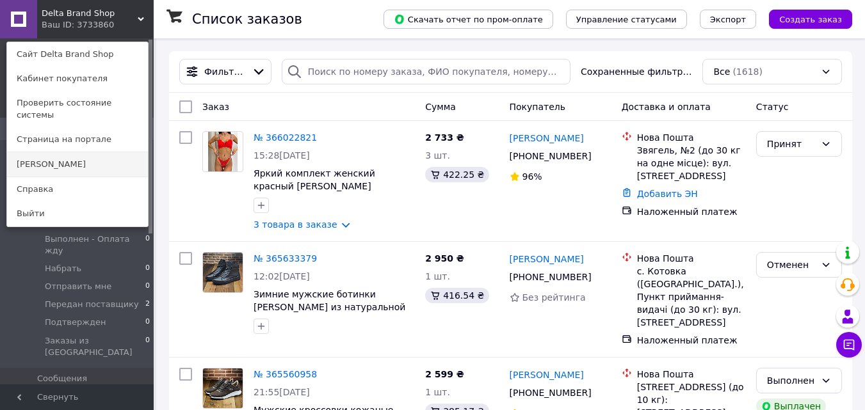
click at [33, 152] on link "[PERSON_NAME]" at bounding box center [77, 164] width 141 height 24
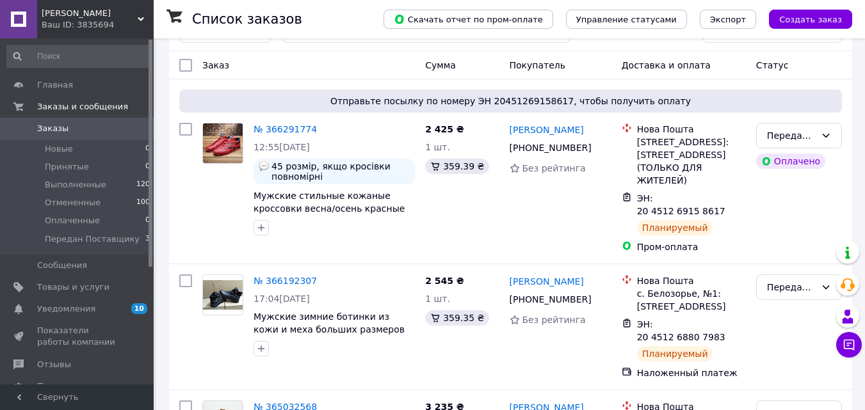
scroll to position [64, 0]
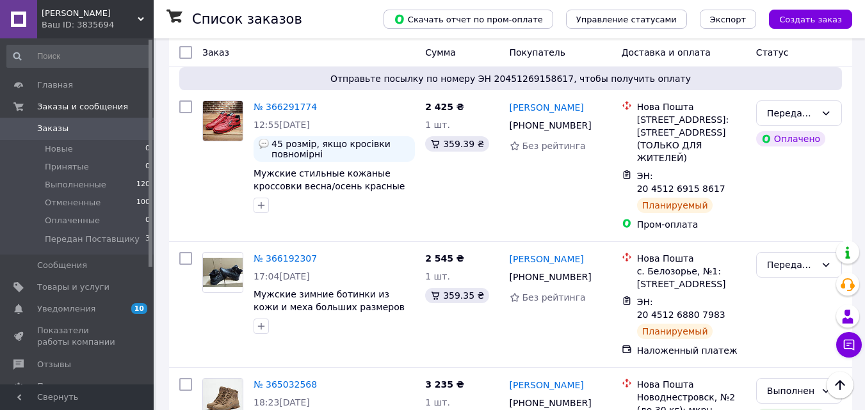
click at [54, 12] on span "[PERSON_NAME]" at bounding box center [90, 14] width 96 height 12
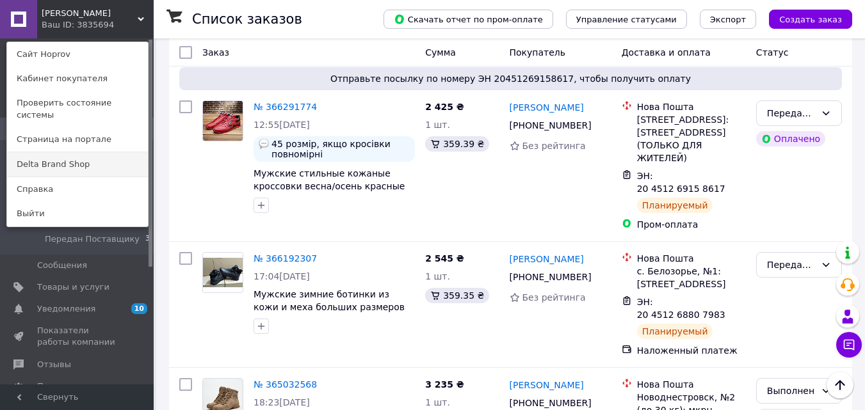
click at [41, 152] on link "Delta Brand Shop" at bounding box center [77, 164] width 141 height 24
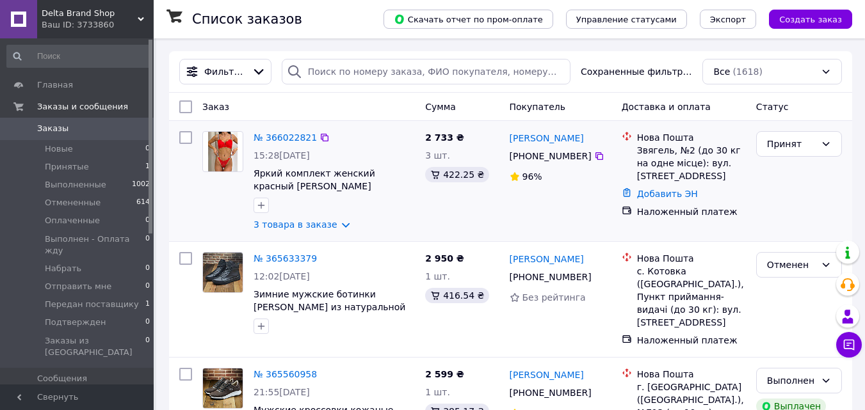
click at [226, 154] on img at bounding box center [223, 152] width 30 height 40
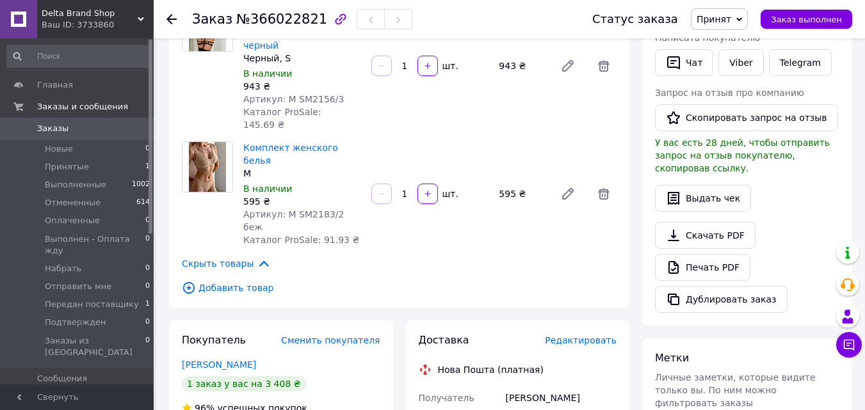
scroll to position [256, 0]
